Goal: Check status: Check status

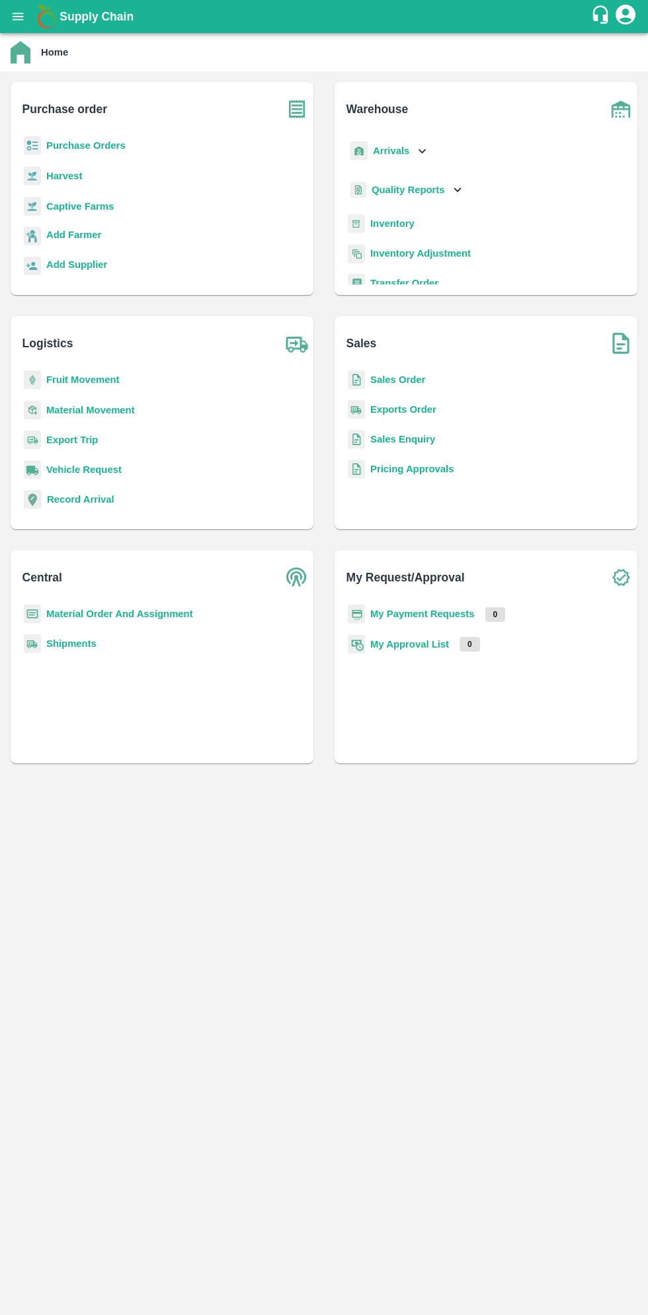
click at [25, 23] on button "open drawer" at bounding box center [18, 16] width 30 height 30
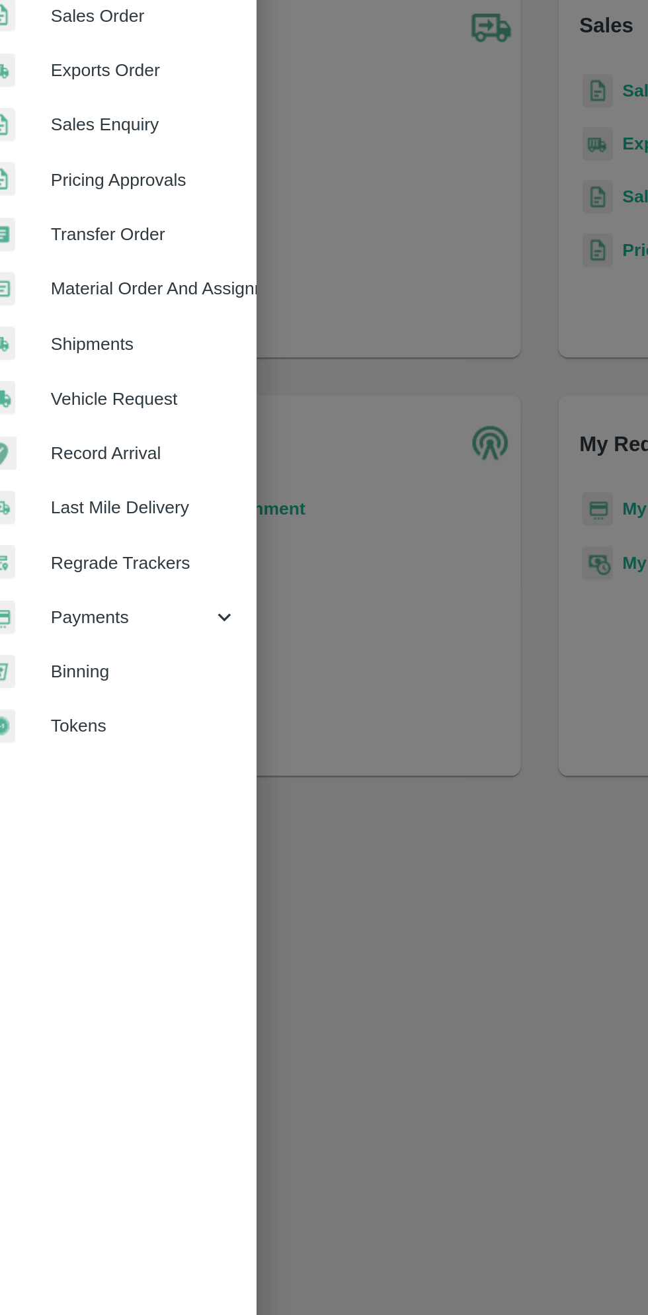
click at [93, 672] on span "Payments" at bounding box center [95, 674] width 90 height 15
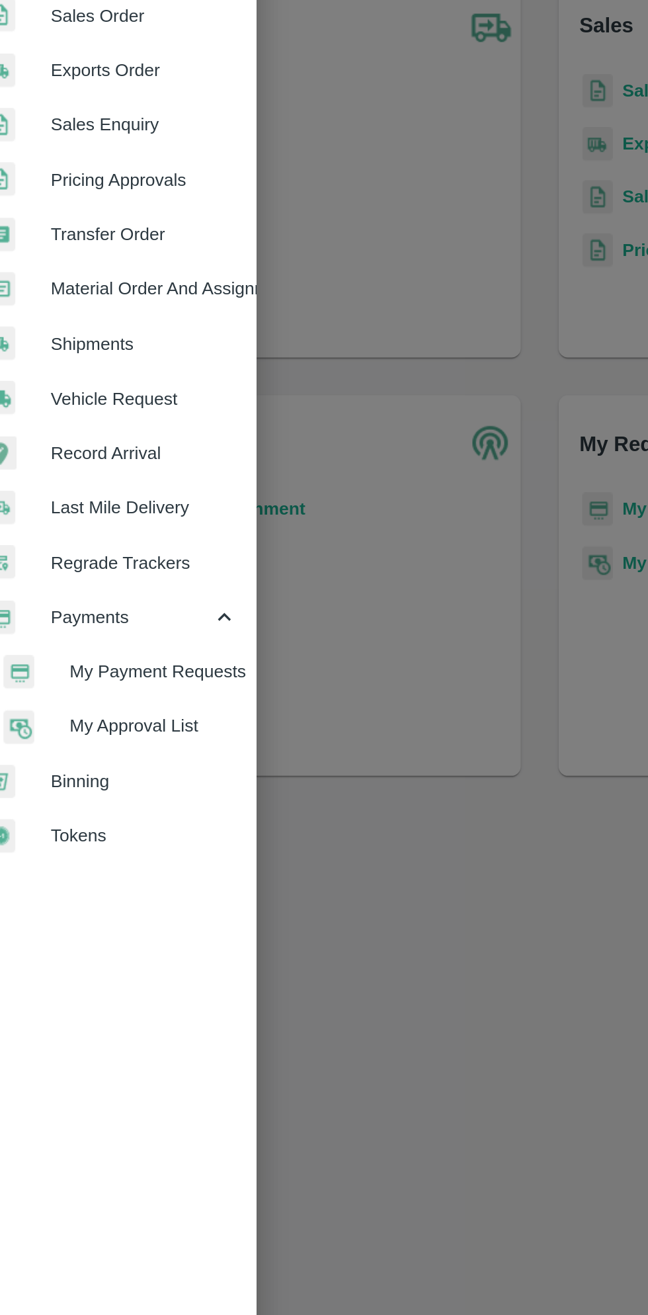
click at [122, 709] on span "My Payment Requests" at bounding box center [108, 705] width 94 height 15
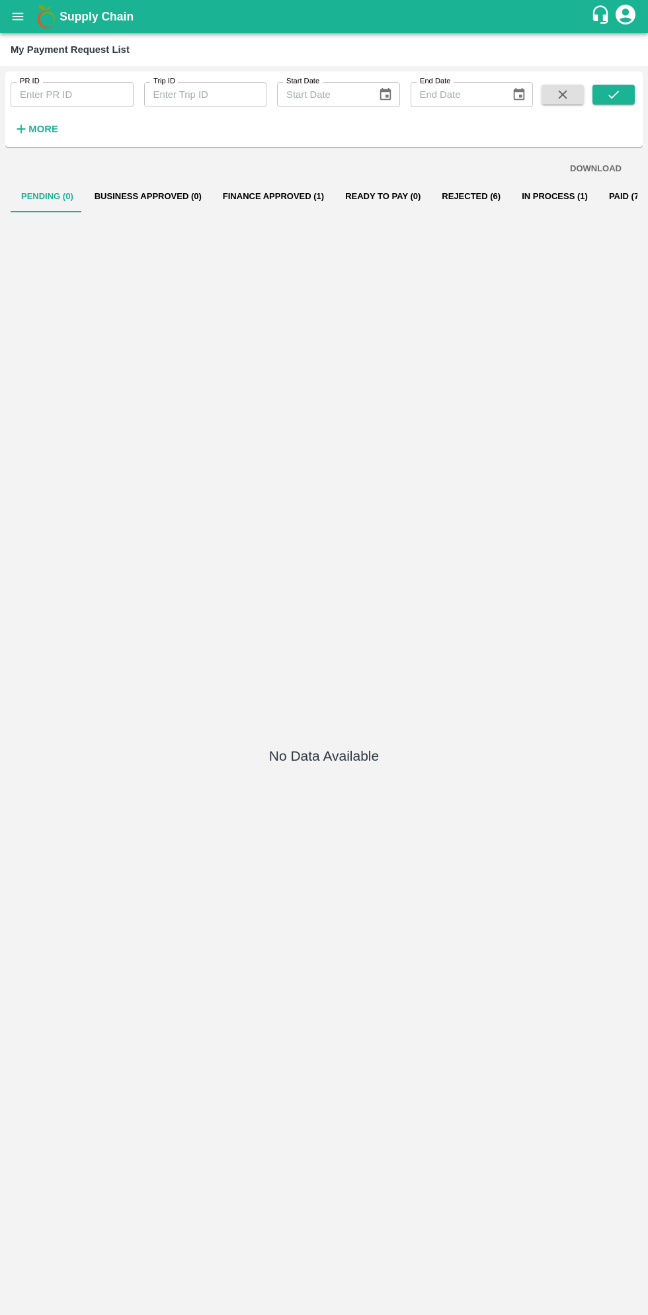
click at [253, 198] on button "Finance Approved (1)" at bounding box center [273, 197] width 122 height 32
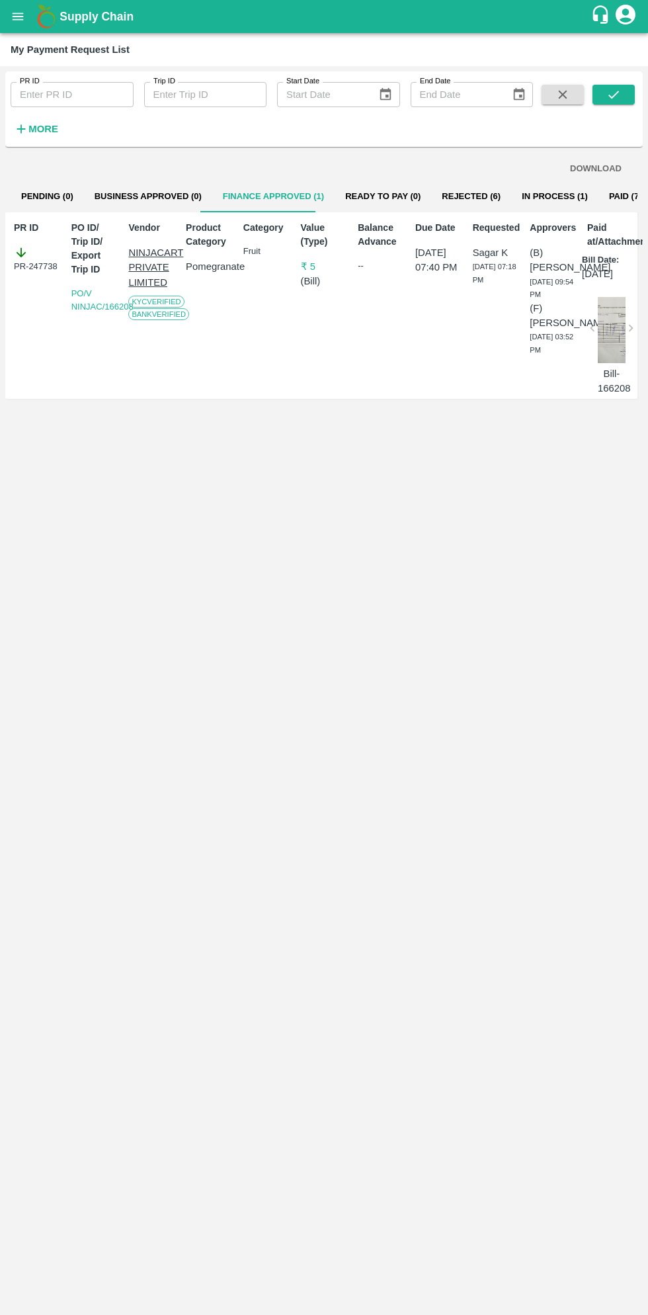
click at [435, 195] on button "Rejected (6)" at bounding box center [471, 197] width 80 height 32
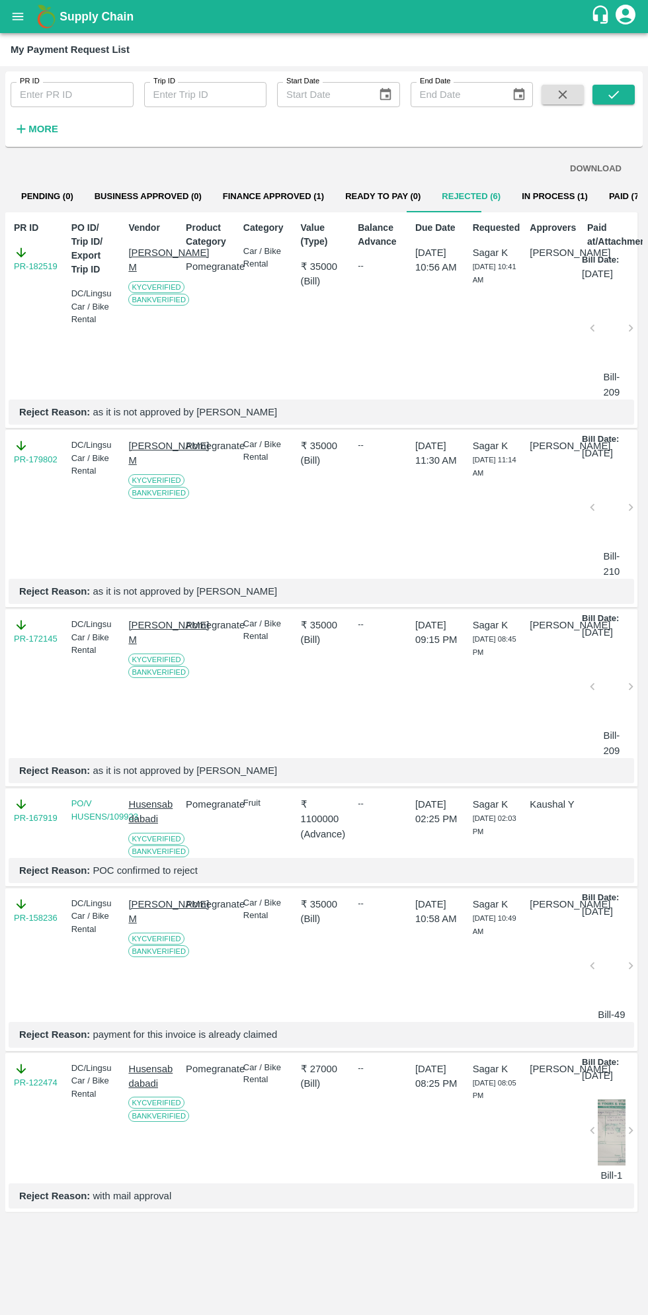
click at [528, 196] on button "In Process (1)" at bounding box center [554, 197] width 87 height 32
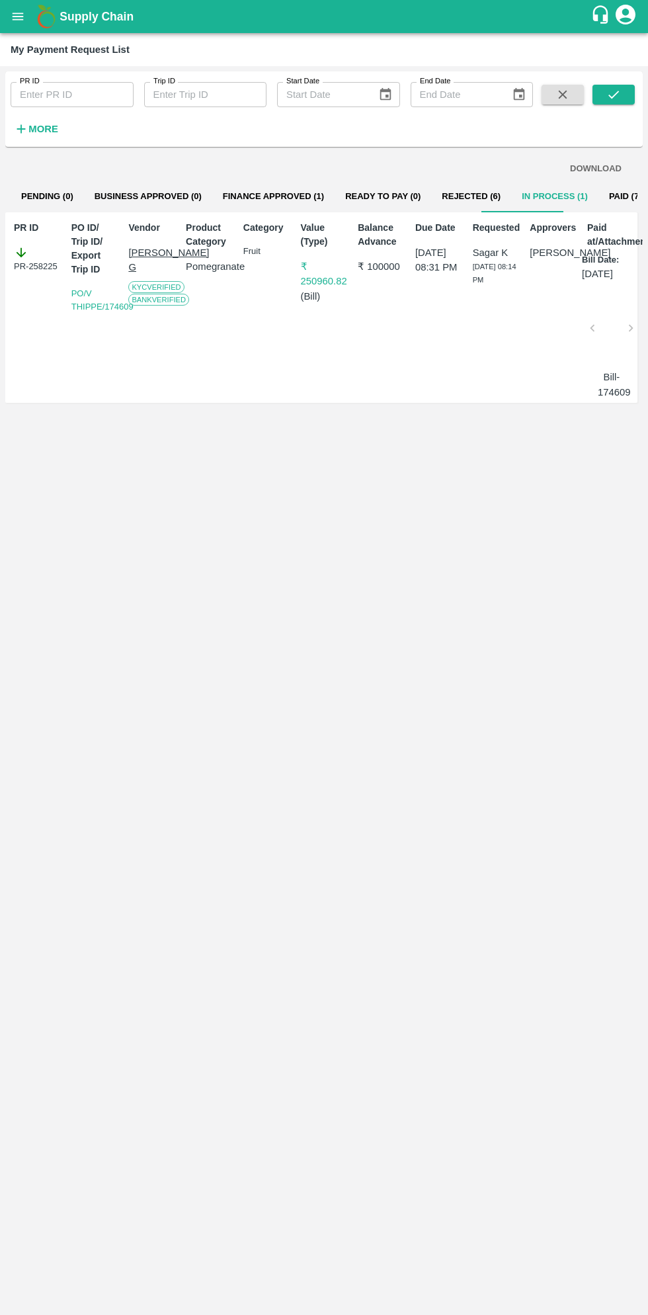
click at [604, 200] on button "Paid (702)" at bounding box center [629, 197] width 63 height 32
